Goal: Check status: Check status

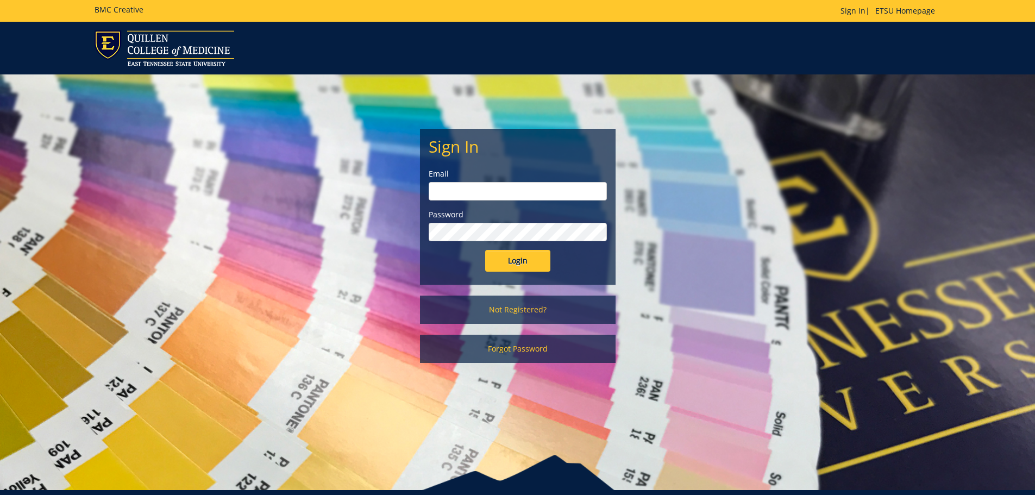
click at [496, 190] on input "email" at bounding box center [518, 191] width 178 height 18
type input "[EMAIL_ADDRESS][DOMAIN_NAME]"
click at [500, 257] on input "Login" at bounding box center [517, 261] width 65 height 22
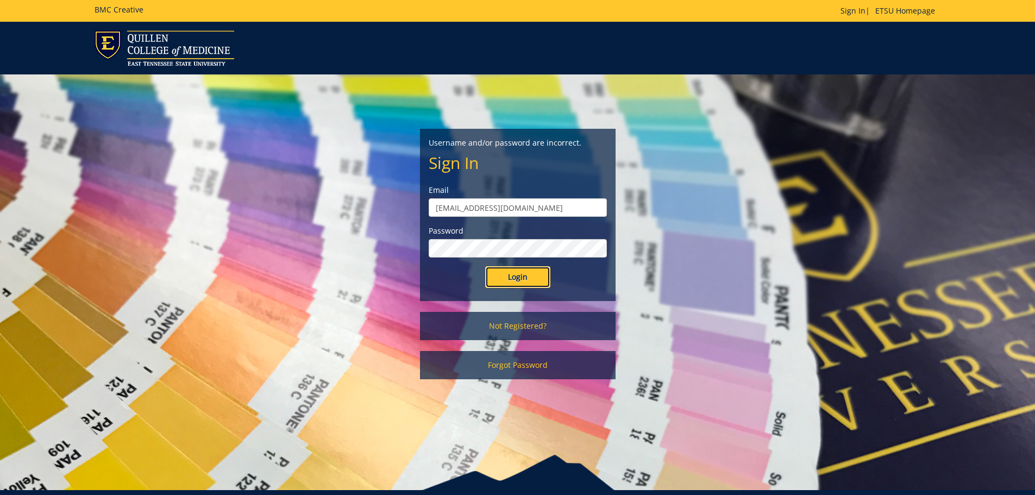
click at [508, 272] on input "Login" at bounding box center [517, 277] width 65 height 22
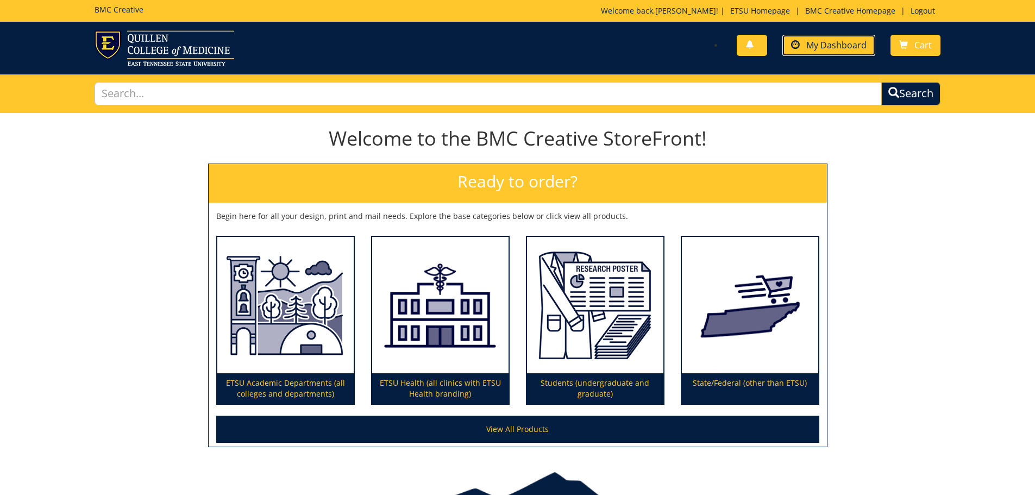
click at [822, 47] on span "My Dashboard" at bounding box center [836, 45] width 60 height 12
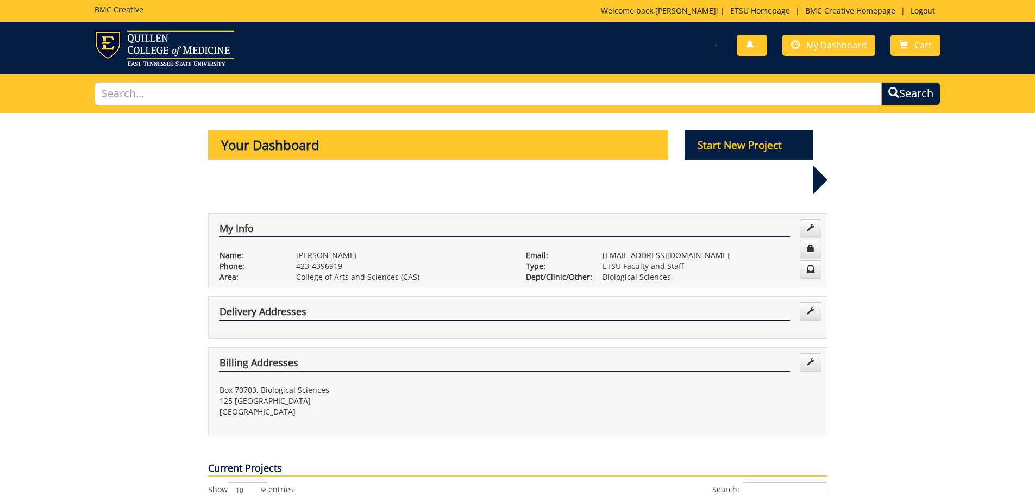
scroll to position [326, 0]
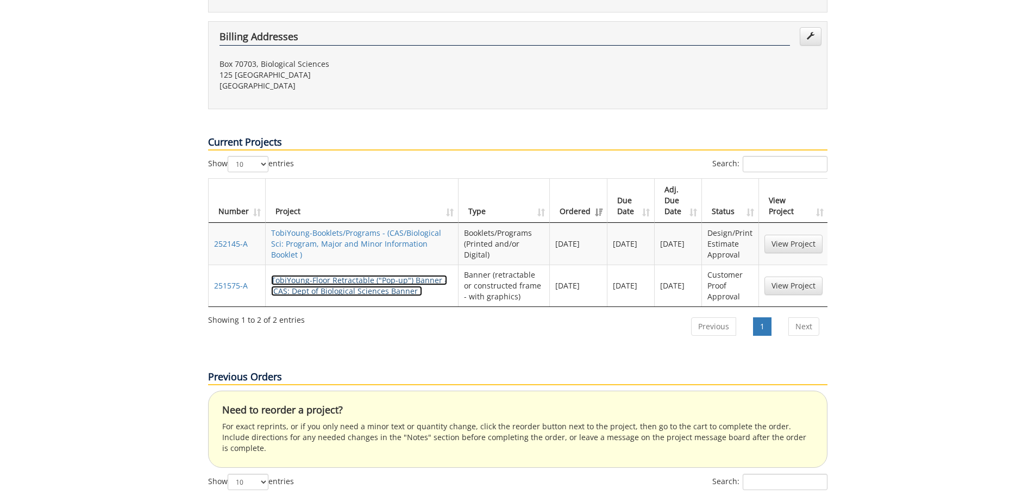
click at [336, 275] on link "TobiYoung-Floor Retractable ("Pop-up") Banner - (CAS: Dept of Biological Scienc…" at bounding box center [359, 285] width 176 height 21
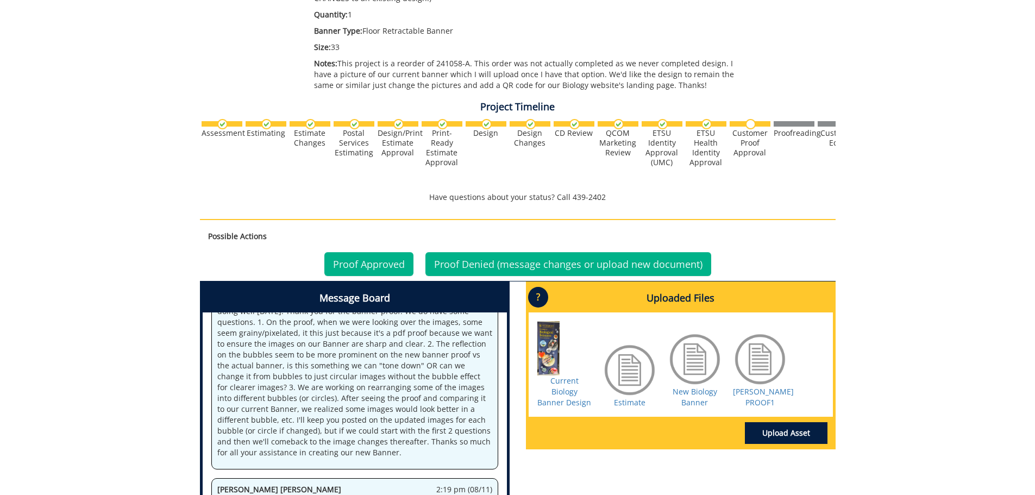
scroll to position [380, 0]
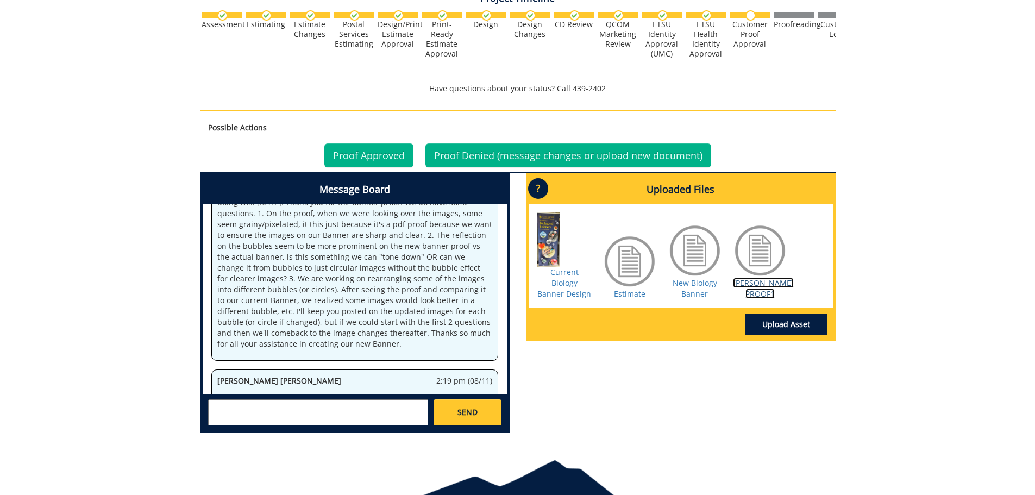
click at [762, 290] on link "[PERSON_NAME] PROOF1" at bounding box center [763, 288] width 61 height 21
